Goal: Book appointment/travel/reservation

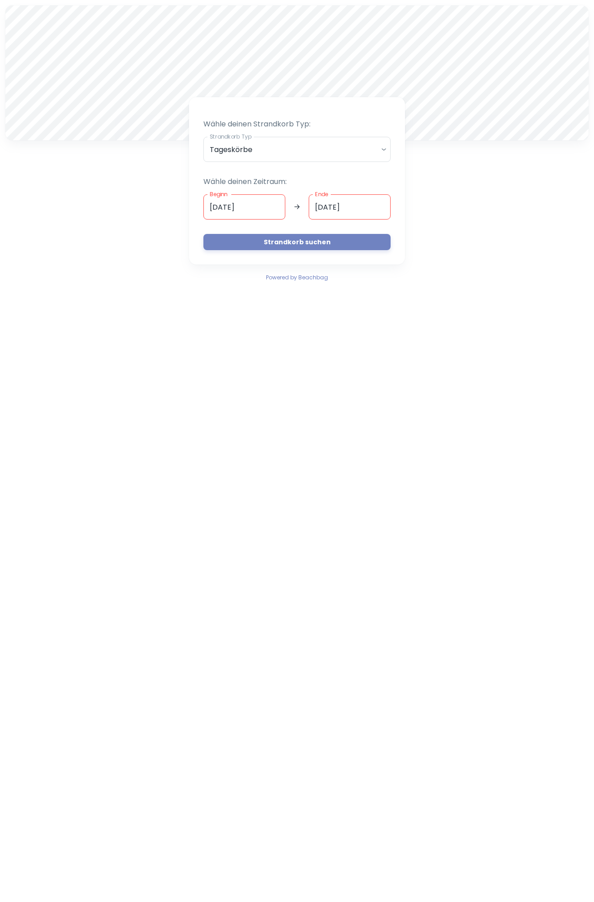
click at [246, 206] on input "[DATE]" at bounding box center [244, 206] width 82 height 25
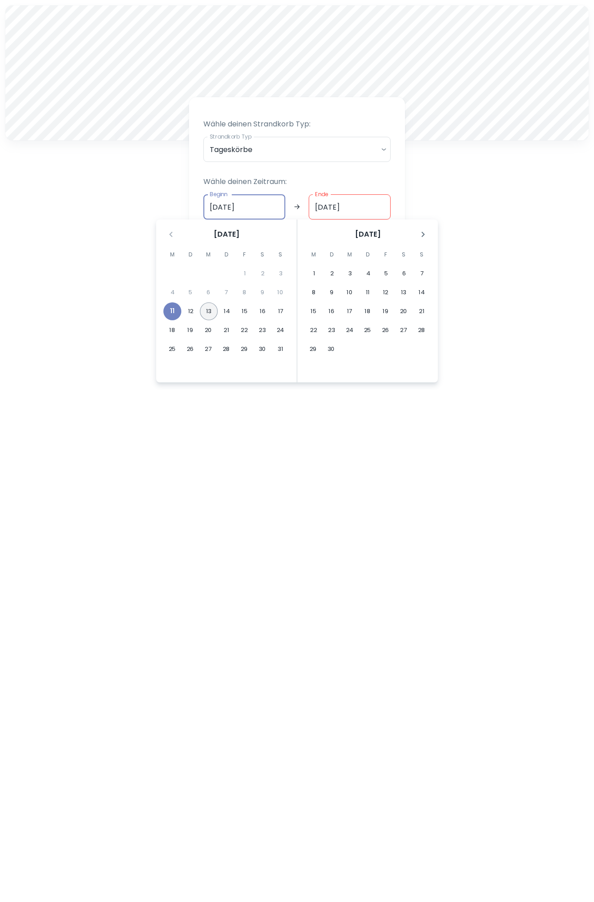
click at [211, 314] on button "13" at bounding box center [209, 311] width 18 height 18
type input "[DATE]"
click at [209, 310] on button "13" at bounding box center [208, 311] width 18 height 18
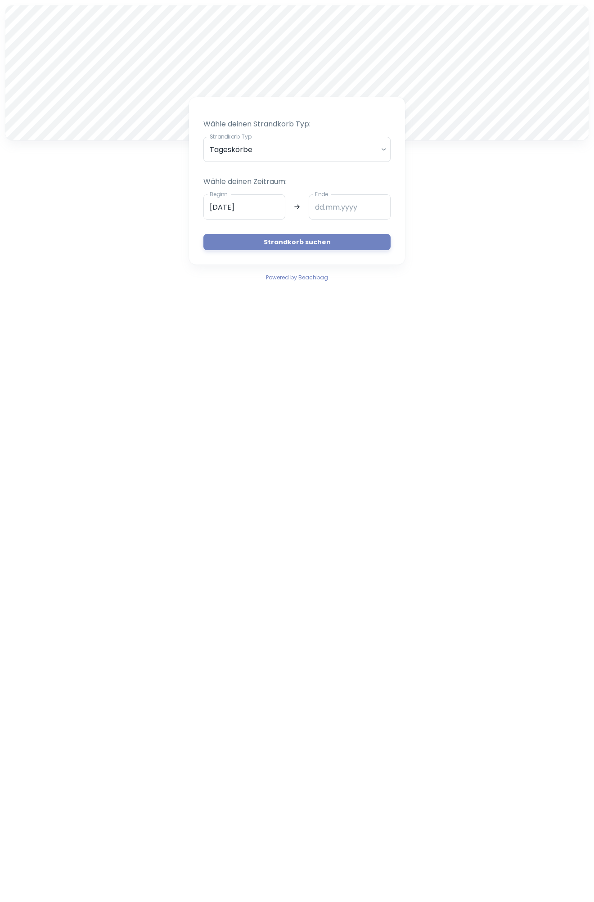
type input "[DATE]"
click at [305, 234] on div "[DATE]" at bounding box center [349, 227] width 105 height 15
click at [310, 247] on button "Strandkorb suchen" at bounding box center [296, 242] width 187 height 16
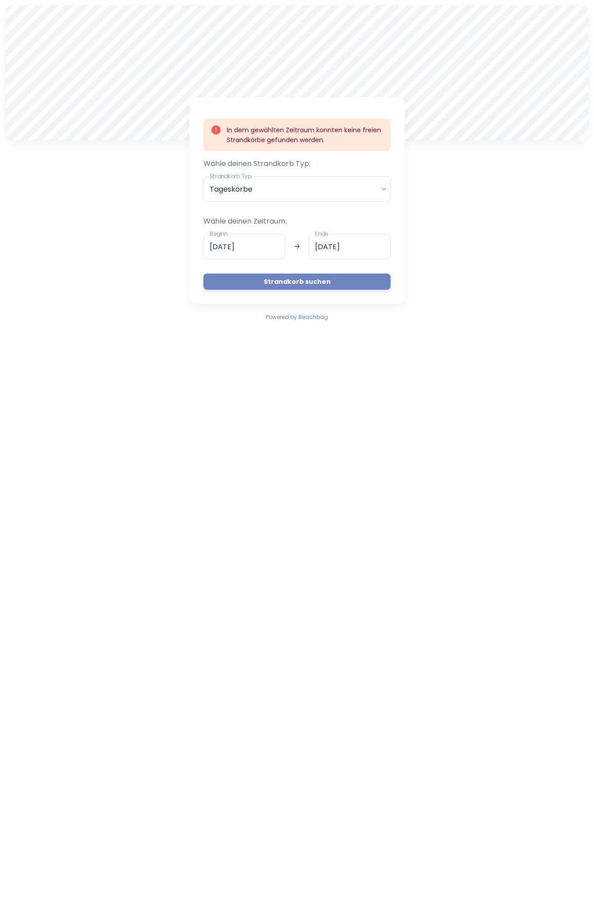
drag, startPoint x: 319, startPoint y: 58, endPoint x: 323, endPoint y: 34, distance: 25.1
click at [323, 34] on div at bounding box center [296, 72] width 583 height 135
drag, startPoint x: 348, startPoint y: 7, endPoint x: 325, endPoint y: 65, distance: 62.4
click at [325, 65] on div at bounding box center [296, 72] width 583 height 135
